Goal: Information Seeking & Learning: Check status

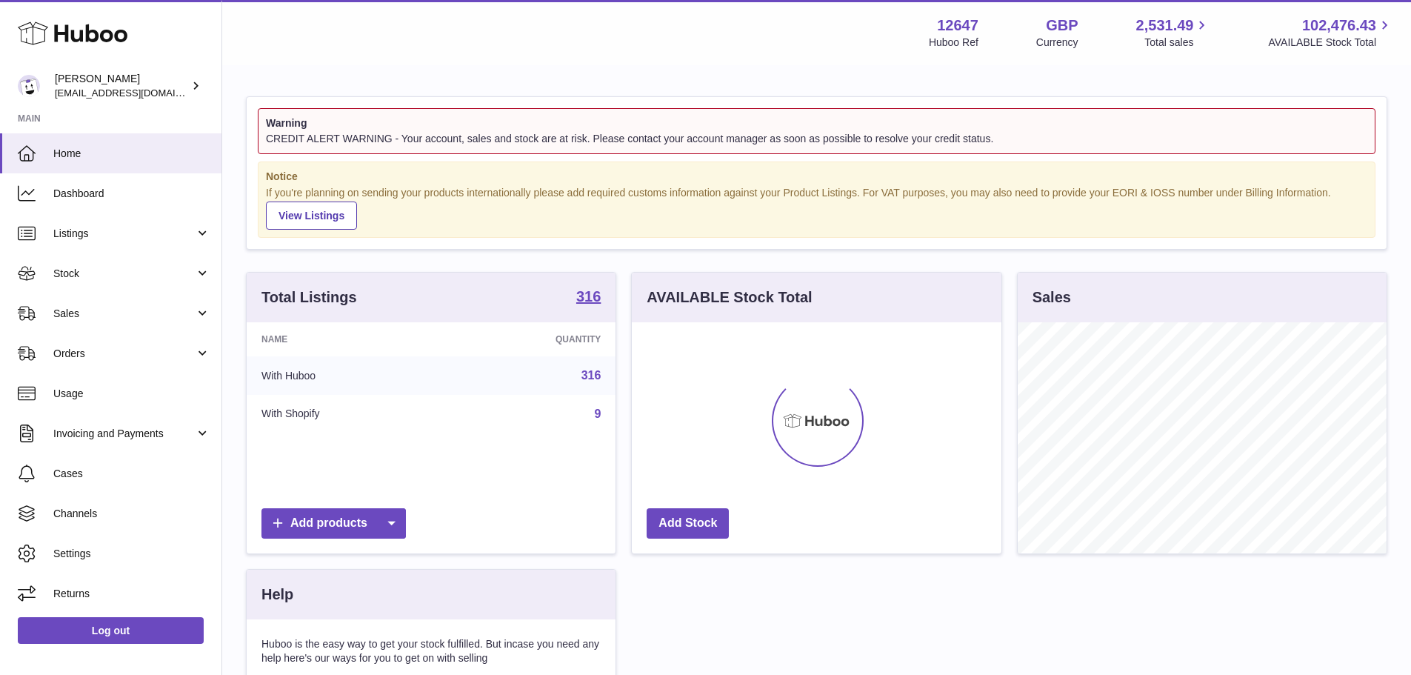
scroll to position [231, 369]
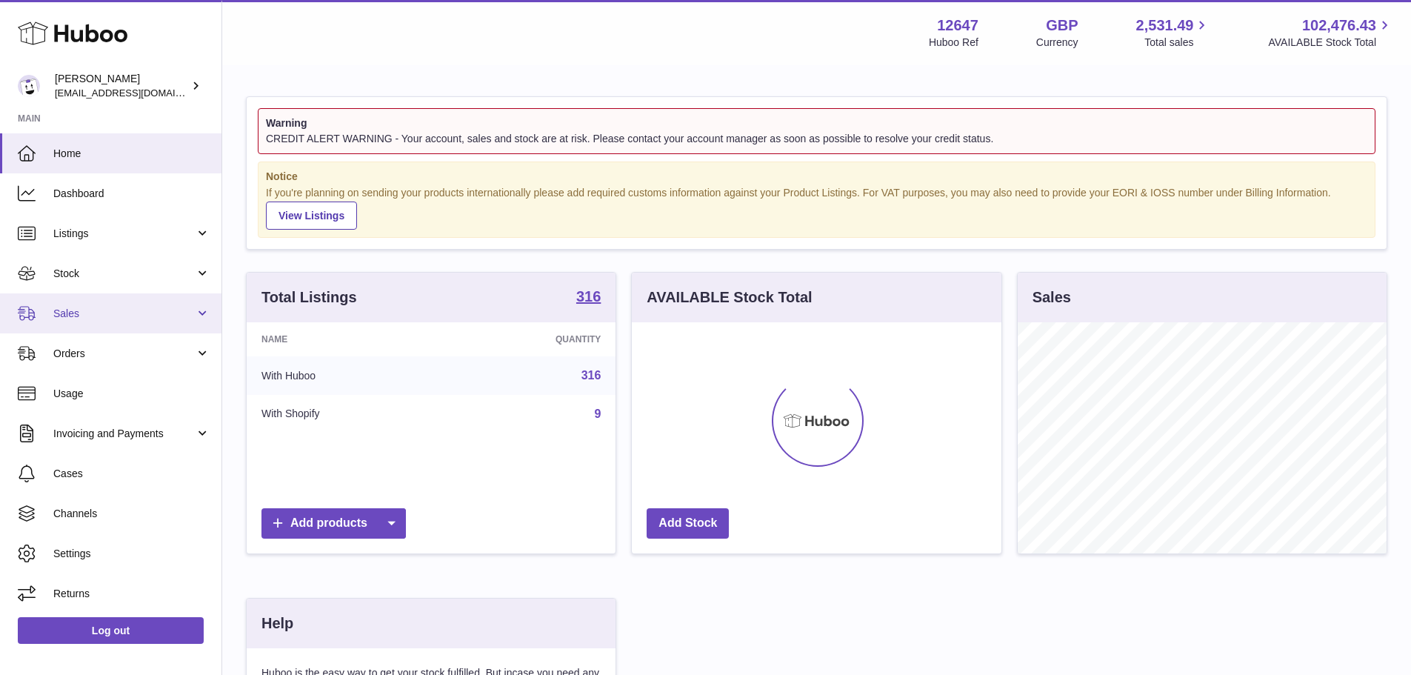
click at [96, 310] on span "Sales" at bounding box center [123, 314] width 141 height 14
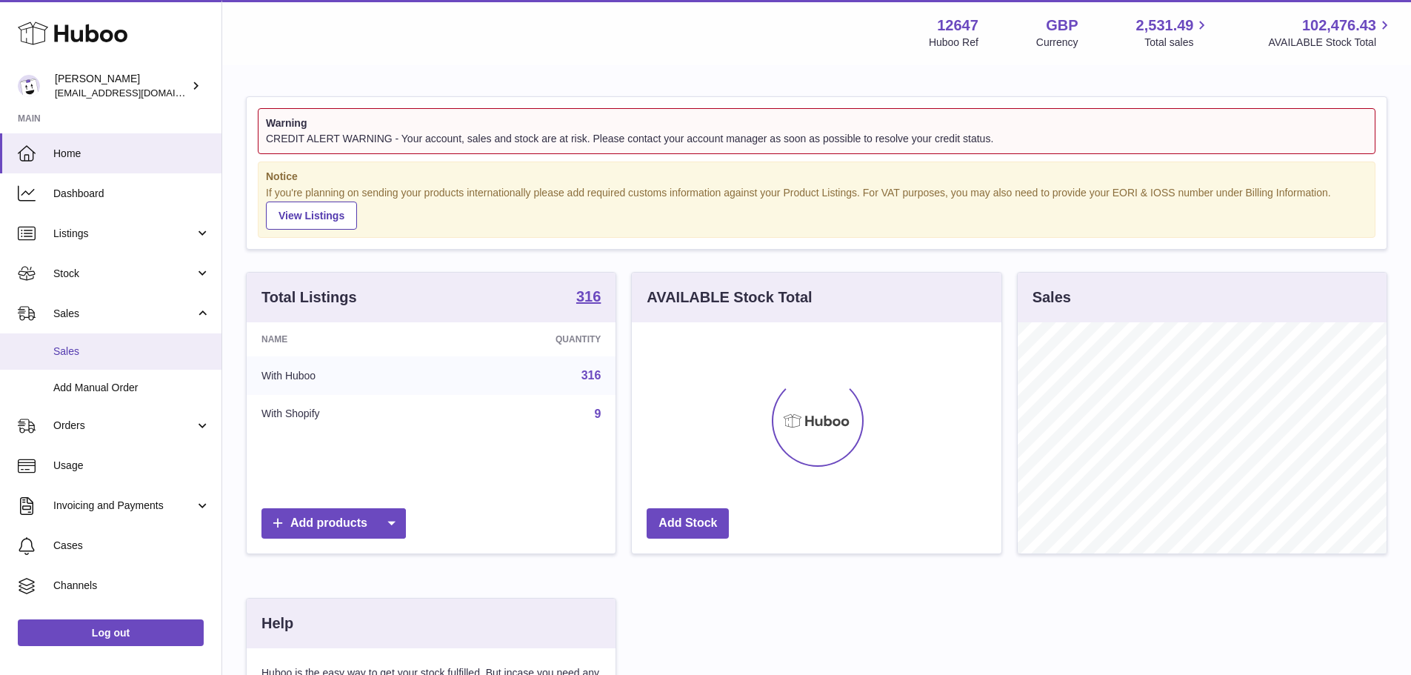
click at [88, 361] on link "Sales" at bounding box center [110, 351] width 221 height 36
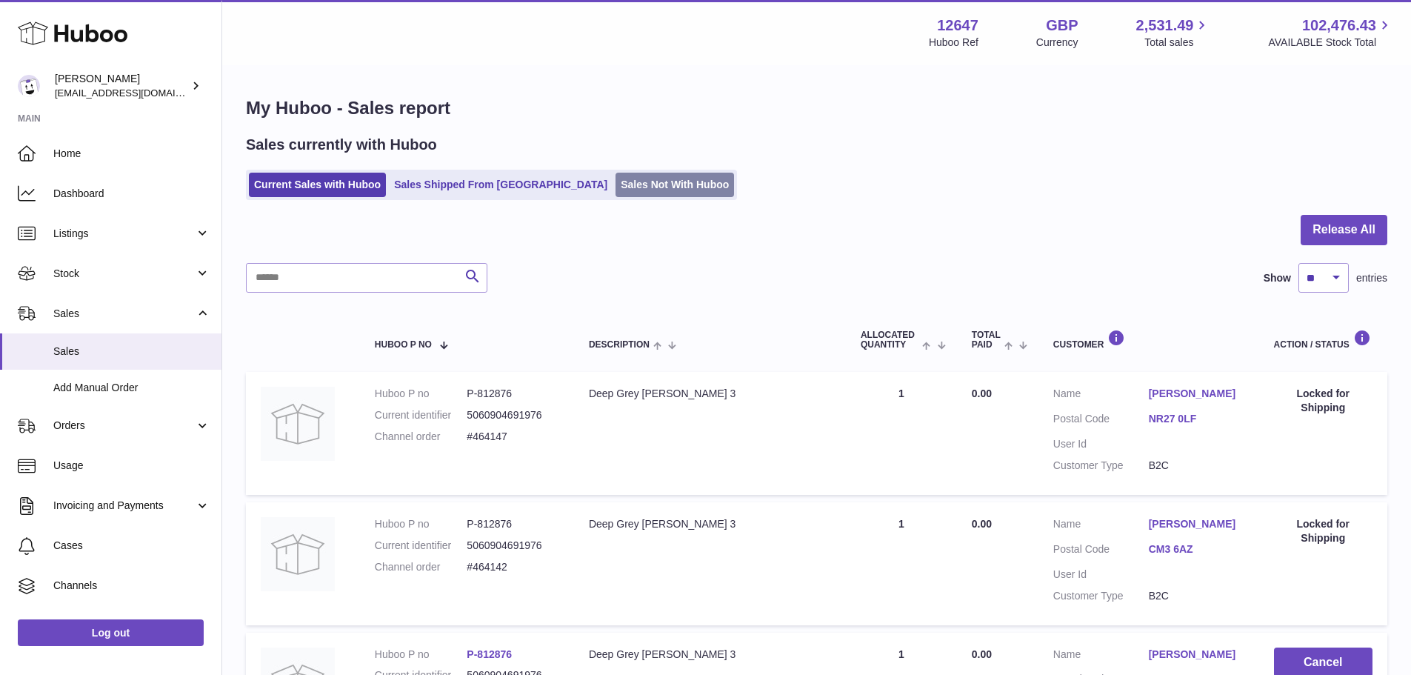
click at [615, 190] on link "Sales Not With Huboo" at bounding box center [674, 185] width 118 height 24
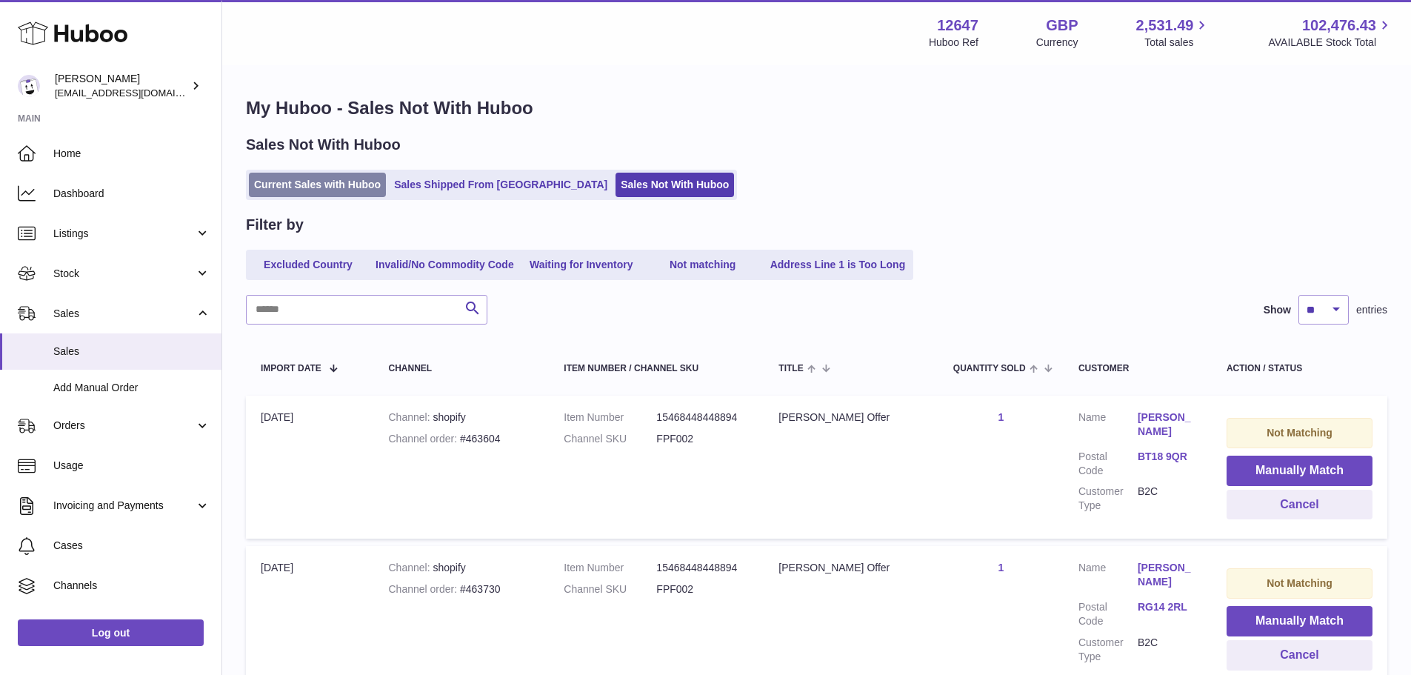
click at [338, 189] on link "Current Sales with Huboo" at bounding box center [317, 185] width 137 height 24
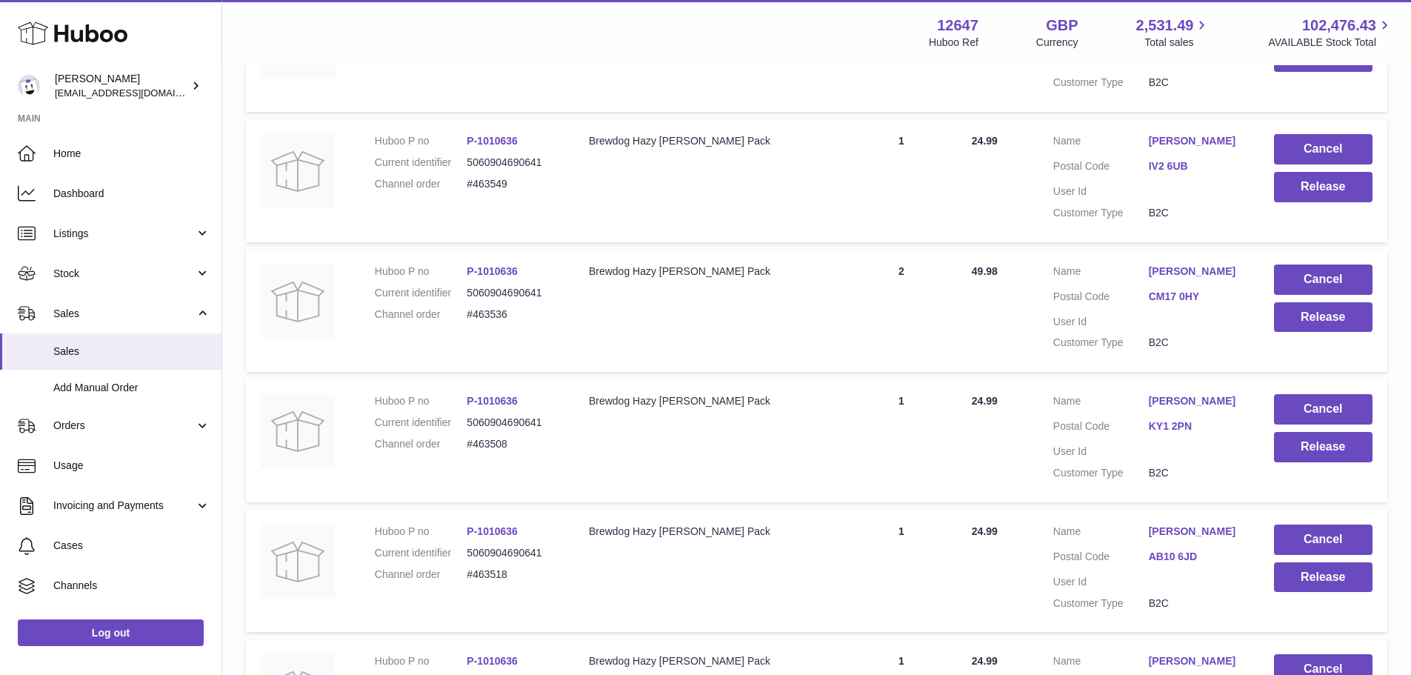
scroll to position [1111, 0]
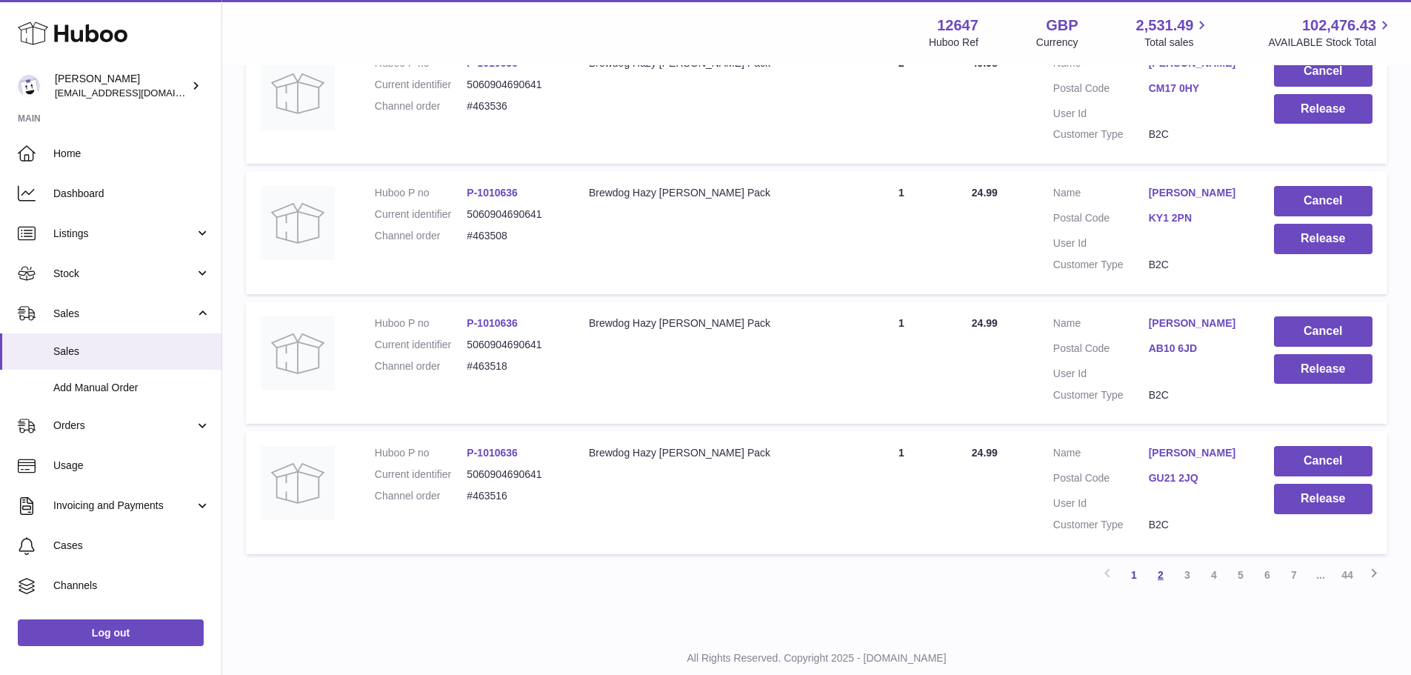
click at [1163, 588] on link "2" at bounding box center [1160, 574] width 27 height 27
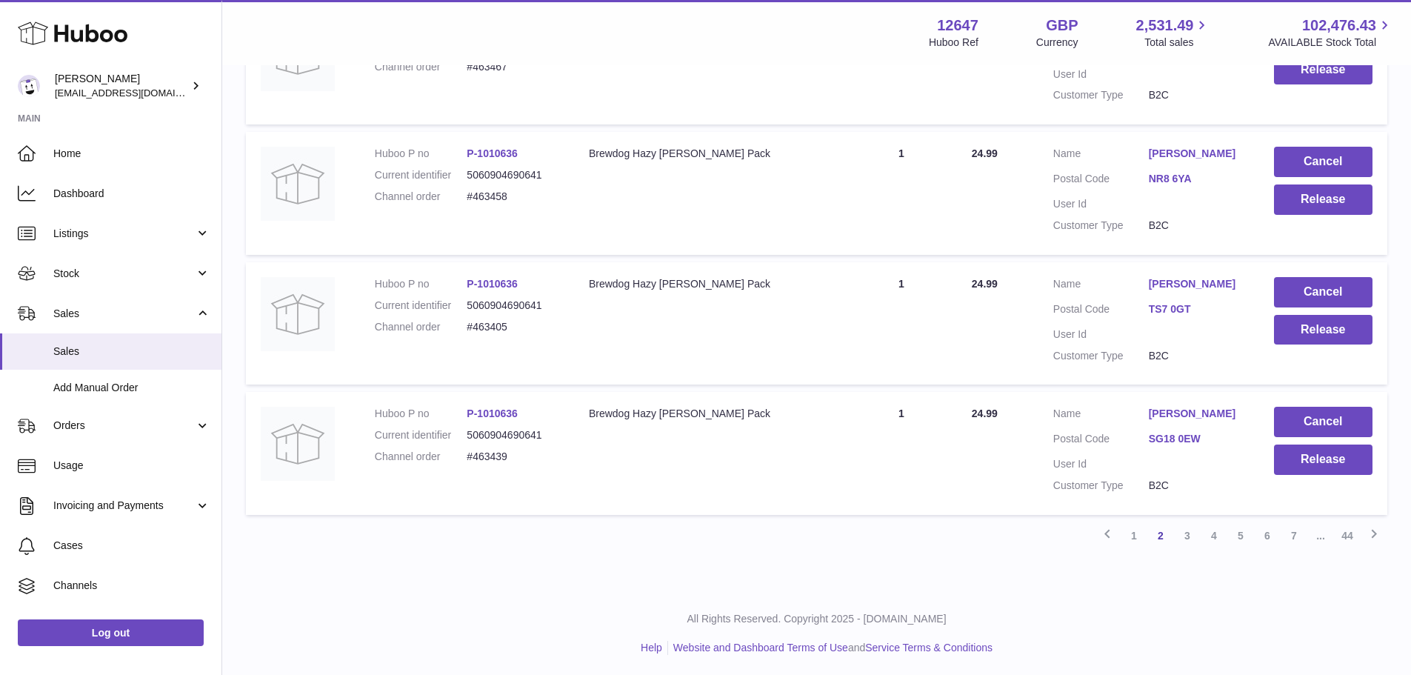
scroll to position [1152, 0]
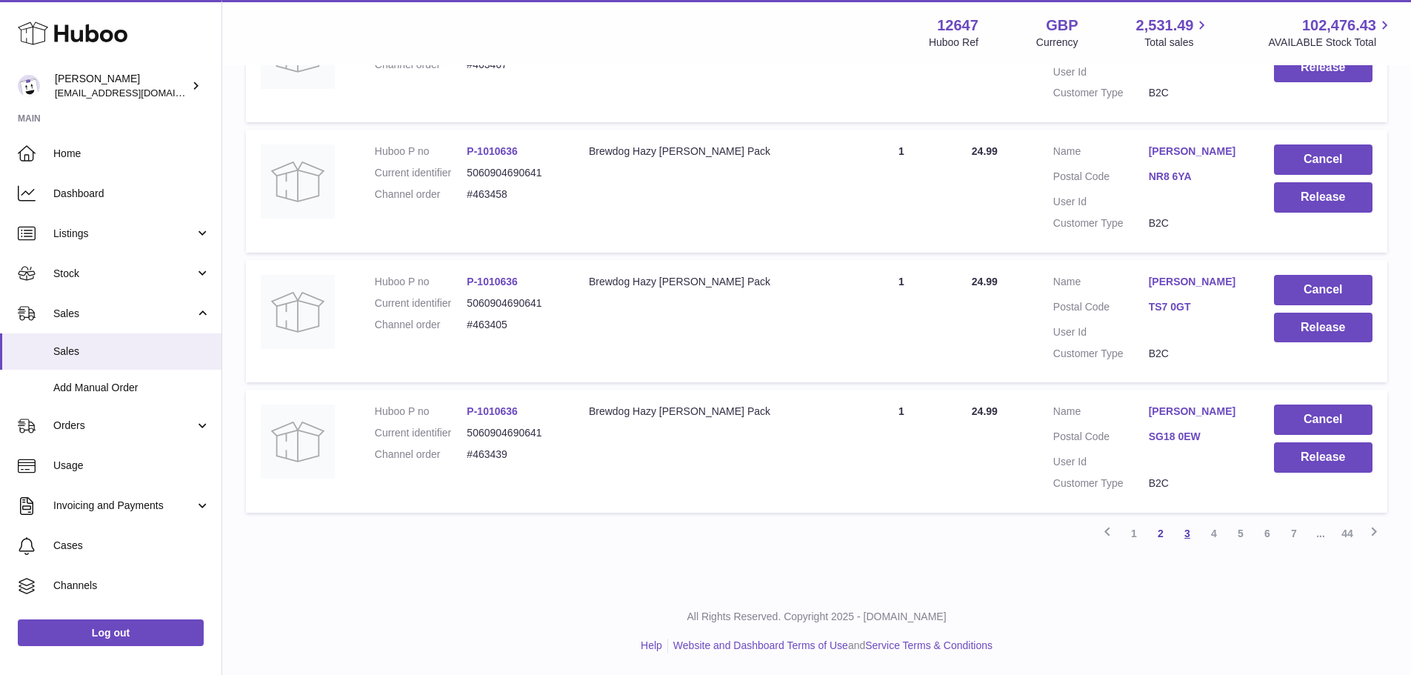
click at [1191, 528] on link "3" at bounding box center [1187, 533] width 27 height 27
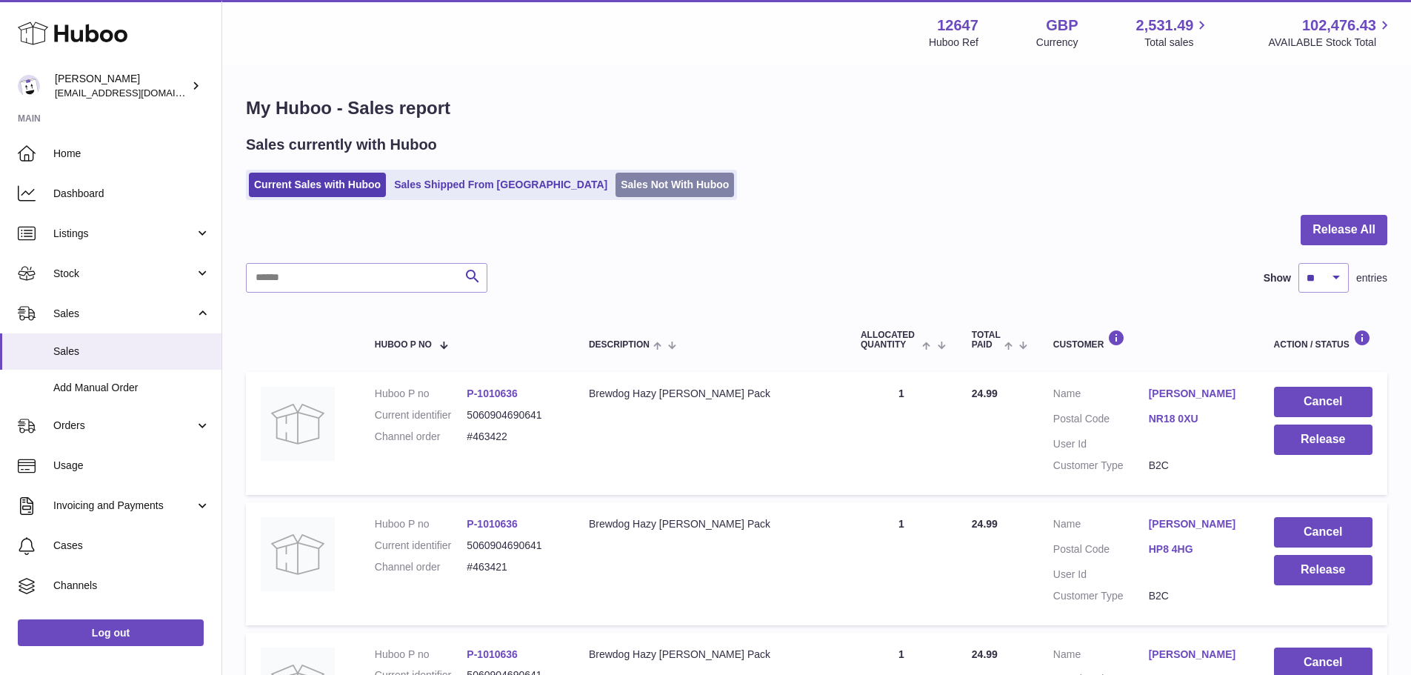
click at [615, 190] on link "Sales Not With Huboo" at bounding box center [674, 185] width 118 height 24
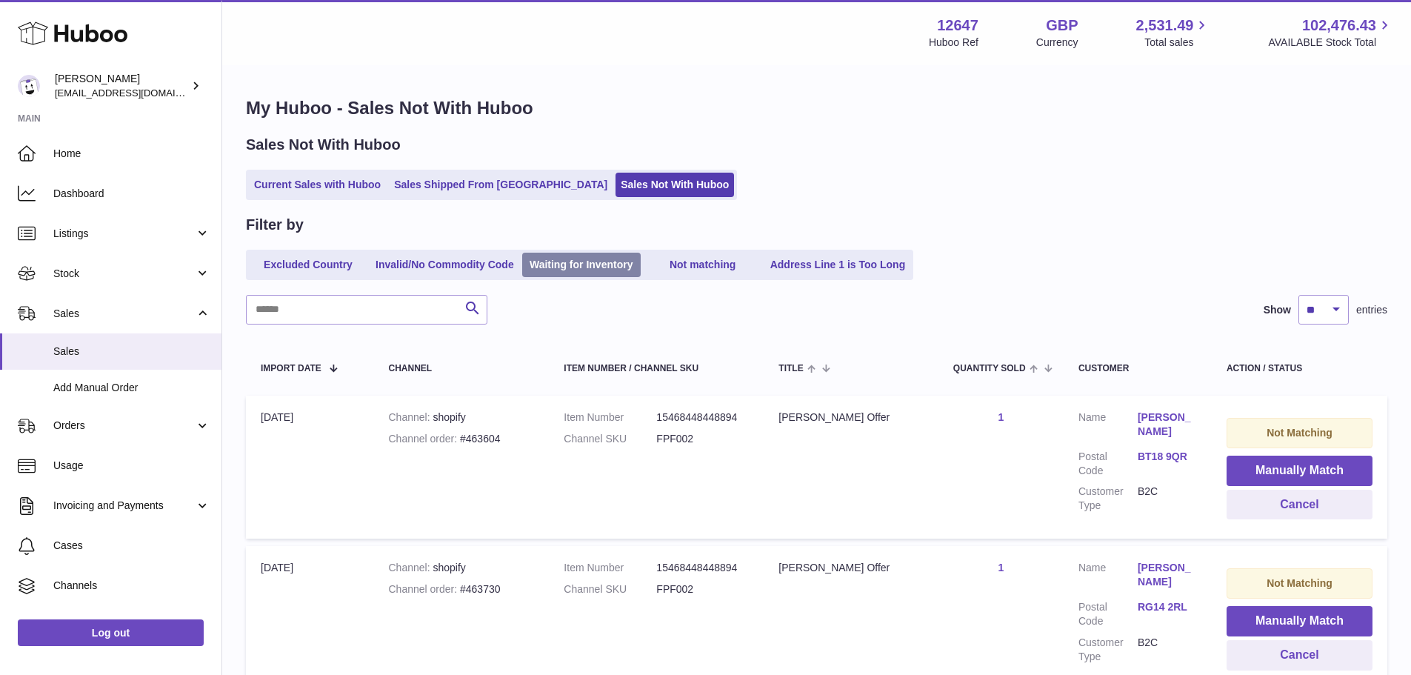
click at [571, 266] on link "Waiting for Inventory" at bounding box center [581, 265] width 118 height 24
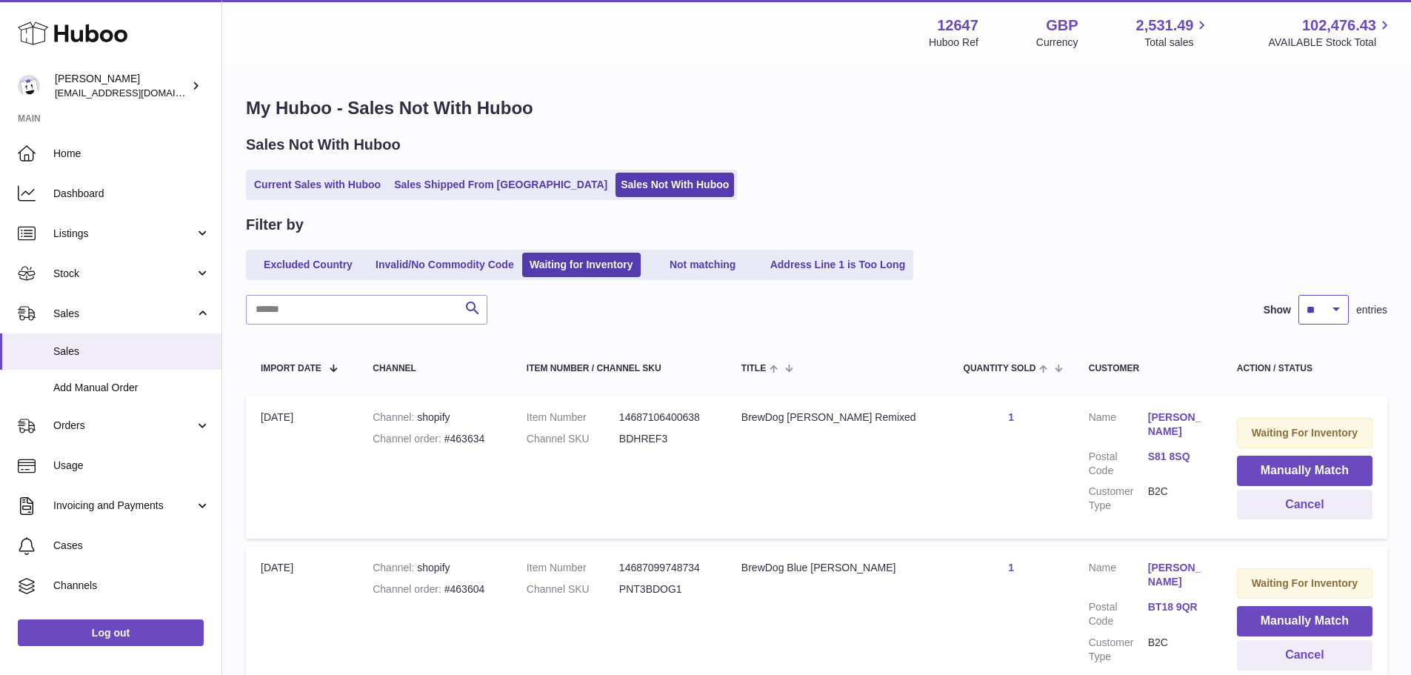
click at [1328, 312] on select "** ** ** ***" at bounding box center [1323, 310] width 50 height 30
select select "***"
click at [1298, 295] on select "** ** ** ***" at bounding box center [1323, 310] width 50 height 30
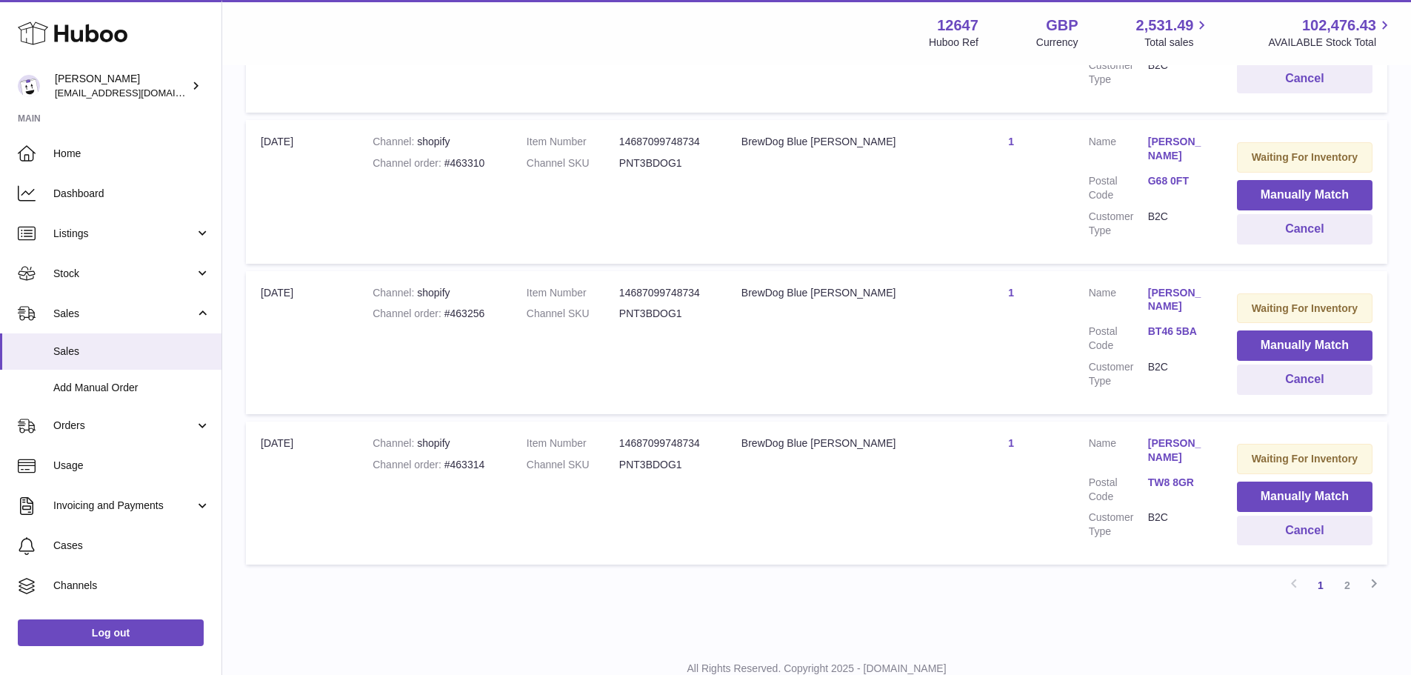
scroll to position [14792, 0]
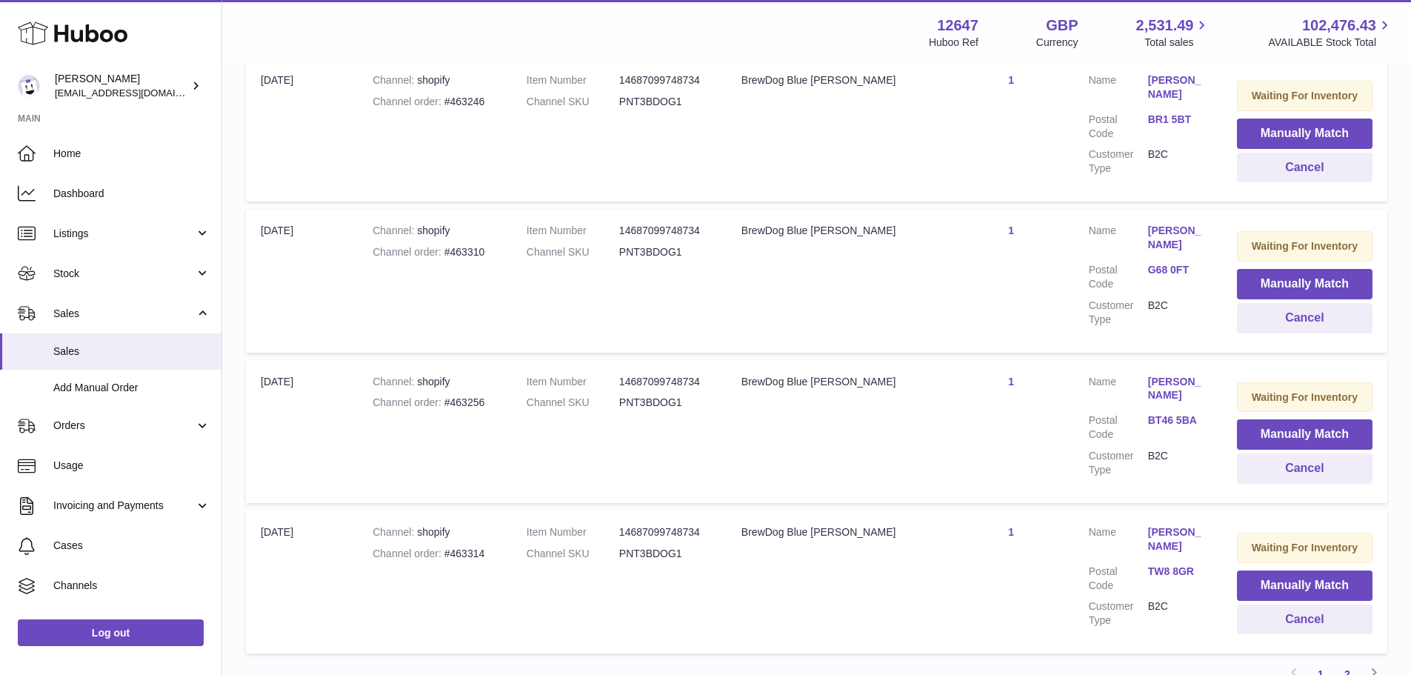
click at [1342, 661] on link "2" at bounding box center [1347, 674] width 27 height 27
